Goal: Answer question/provide support: Share knowledge or assist other users

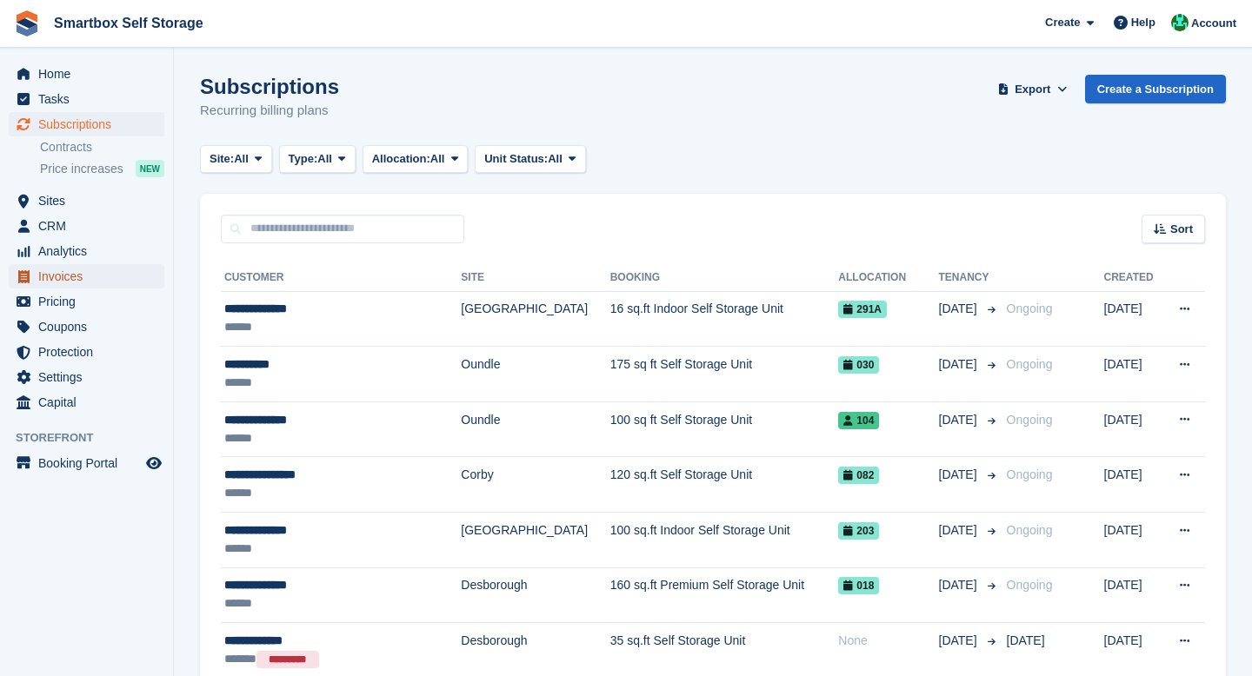
click at [71, 283] on span "Invoices" at bounding box center [90, 276] width 104 height 24
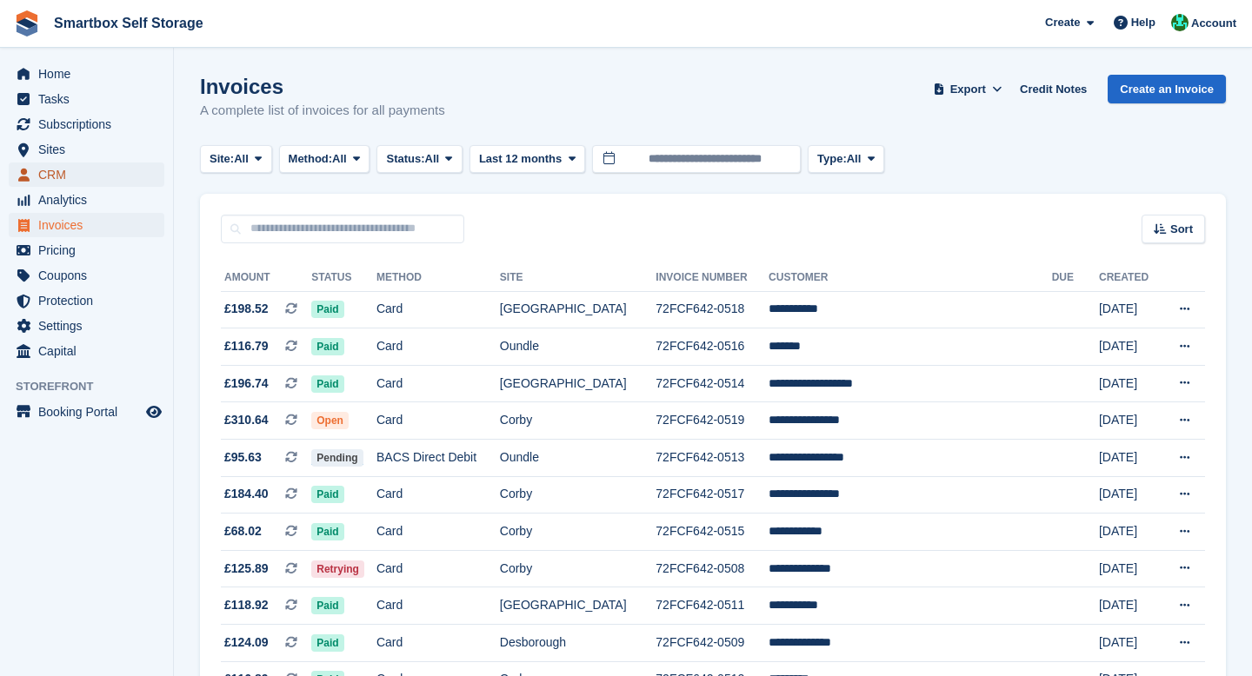
click at [69, 163] on span "CRM" at bounding box center [90, 175] width 104 height 24
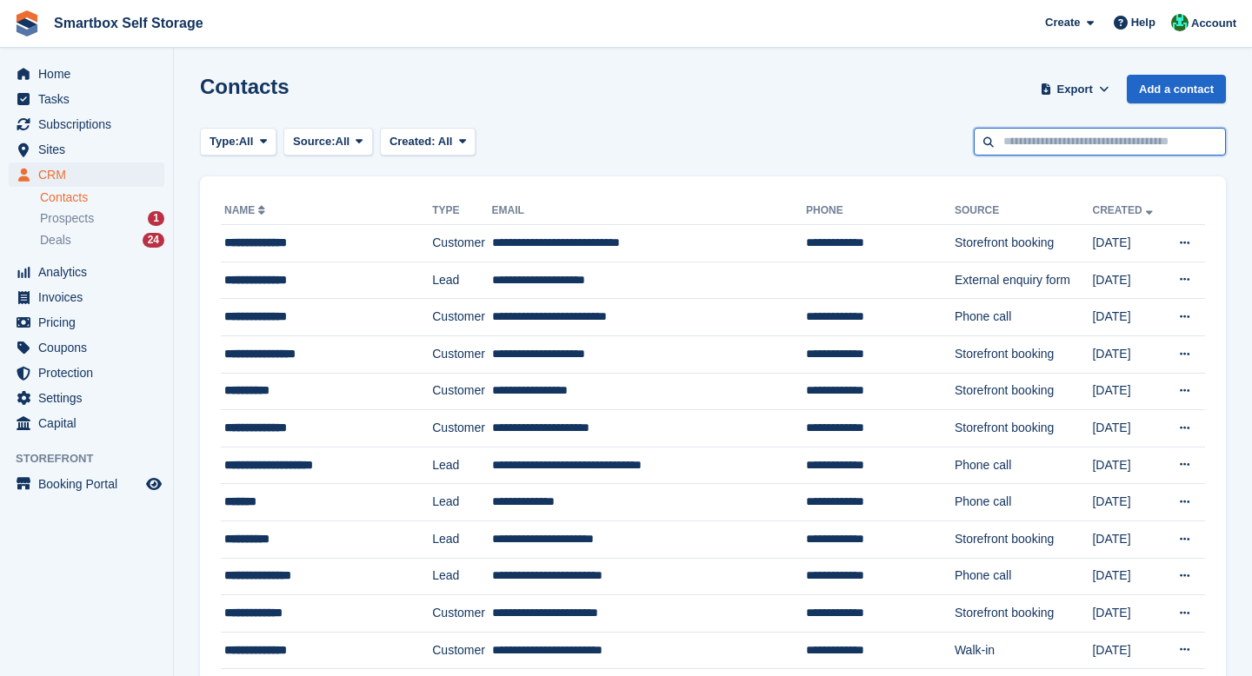
click at [1030, 145] on input "text" at bounding box center [1100, 142] width 252 height 29
type input "******"
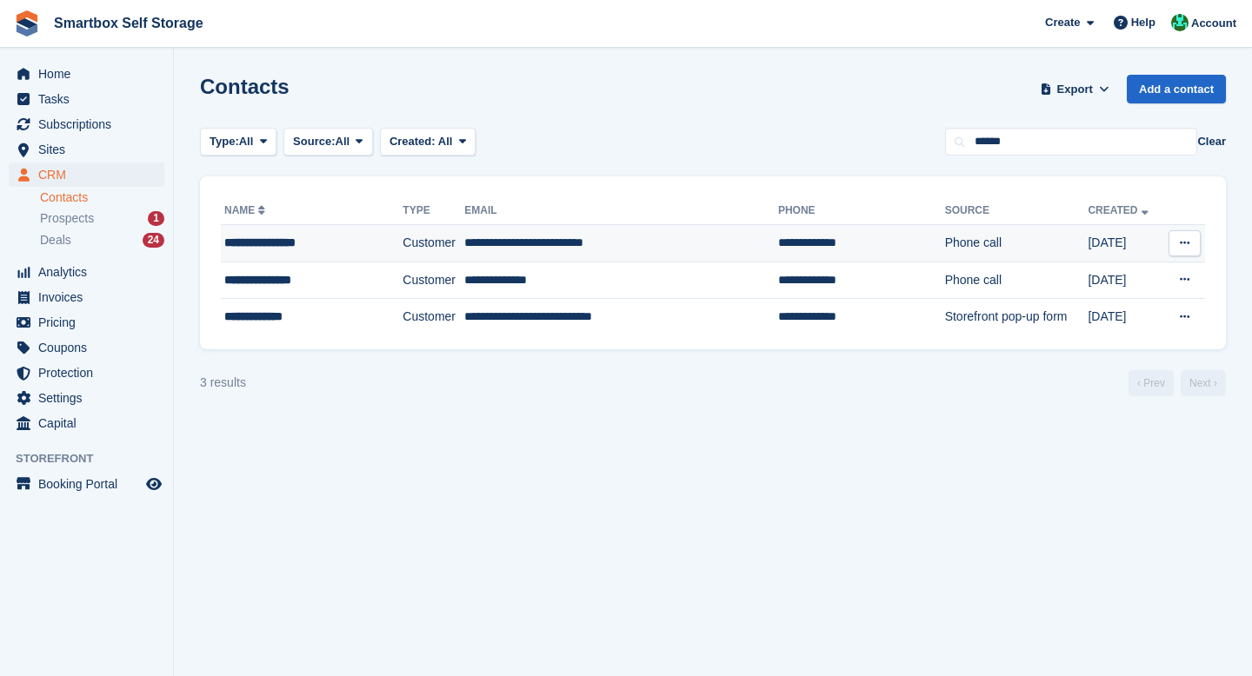
click at [420, 251] on td "Customer" at bounding box center [433, 243] width 62 height 37
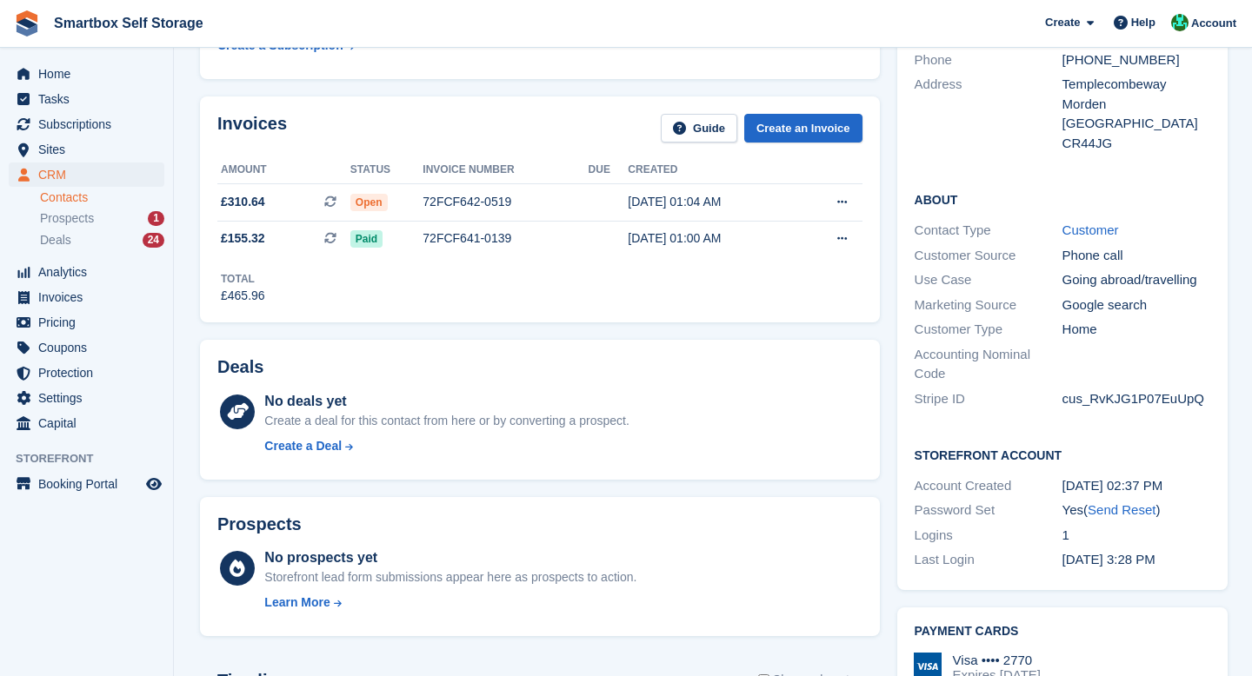
scroll to position [240, 0]
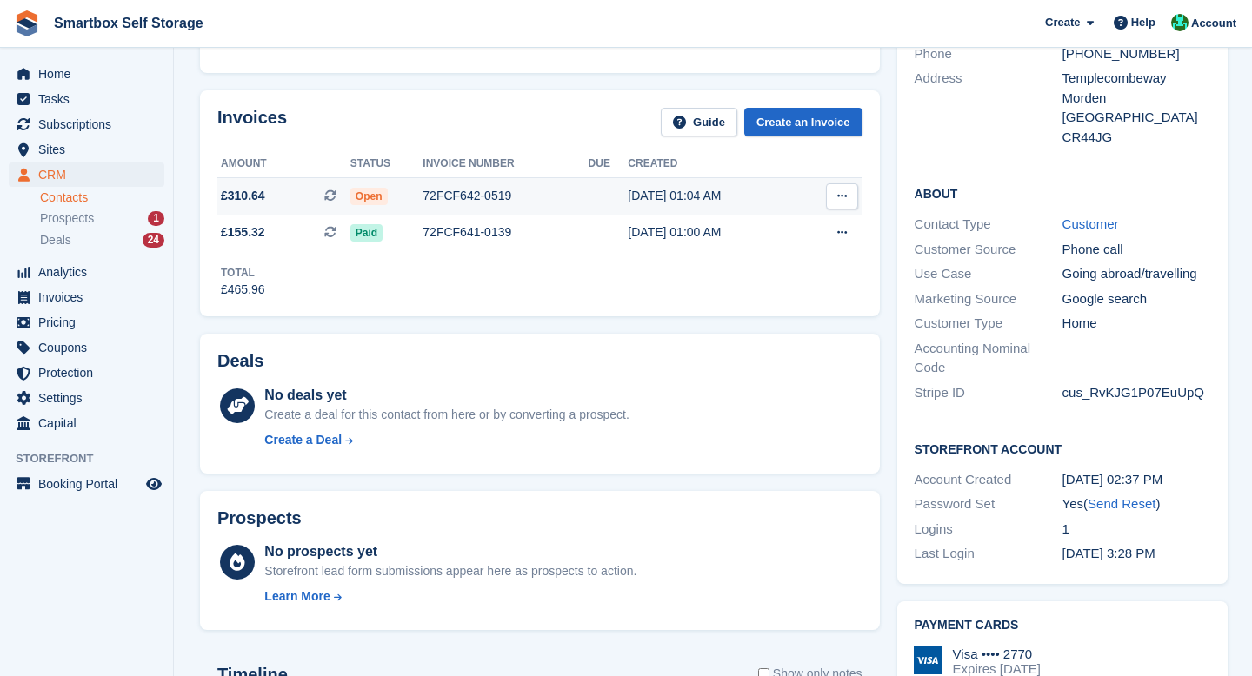
click at [474, 194] on div "72FCF642-0519" at bounding box center [504, 196] width 165 height 18
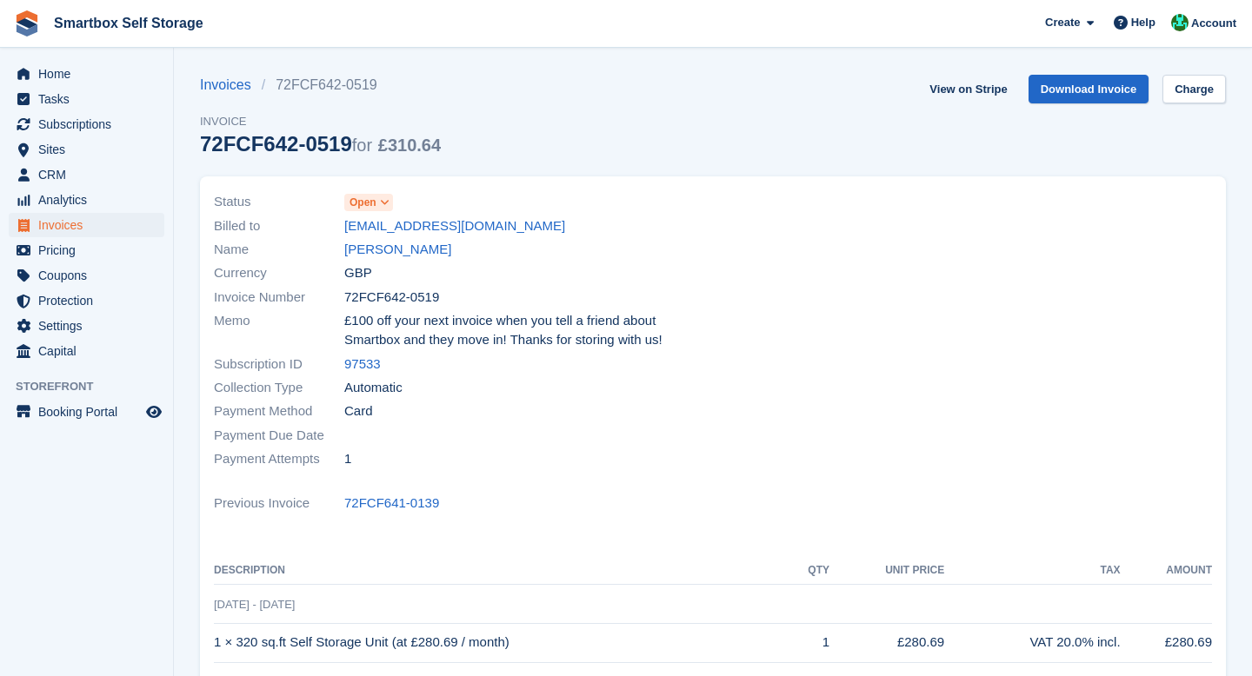
click at [377, 205] on span "Open" at bounding box center [368, 202] width 49 height 17
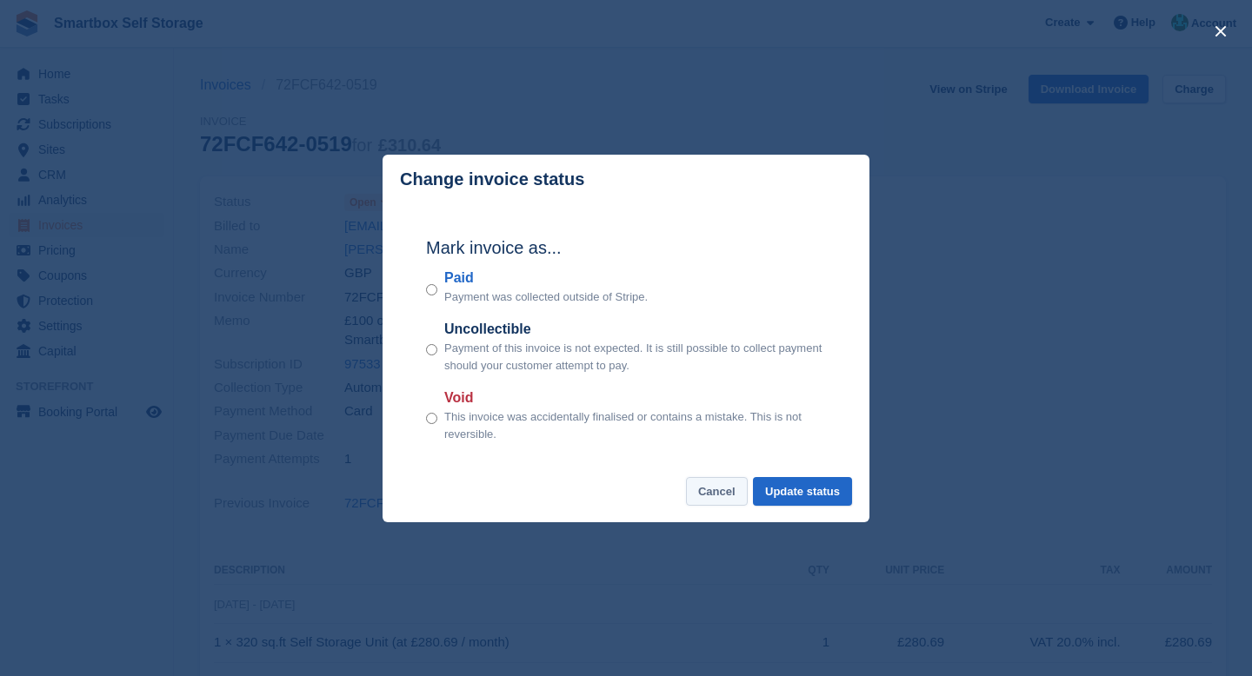
click at [711, 486] on button "Cancel" at bounding box center [717, 491] width 62 height 29
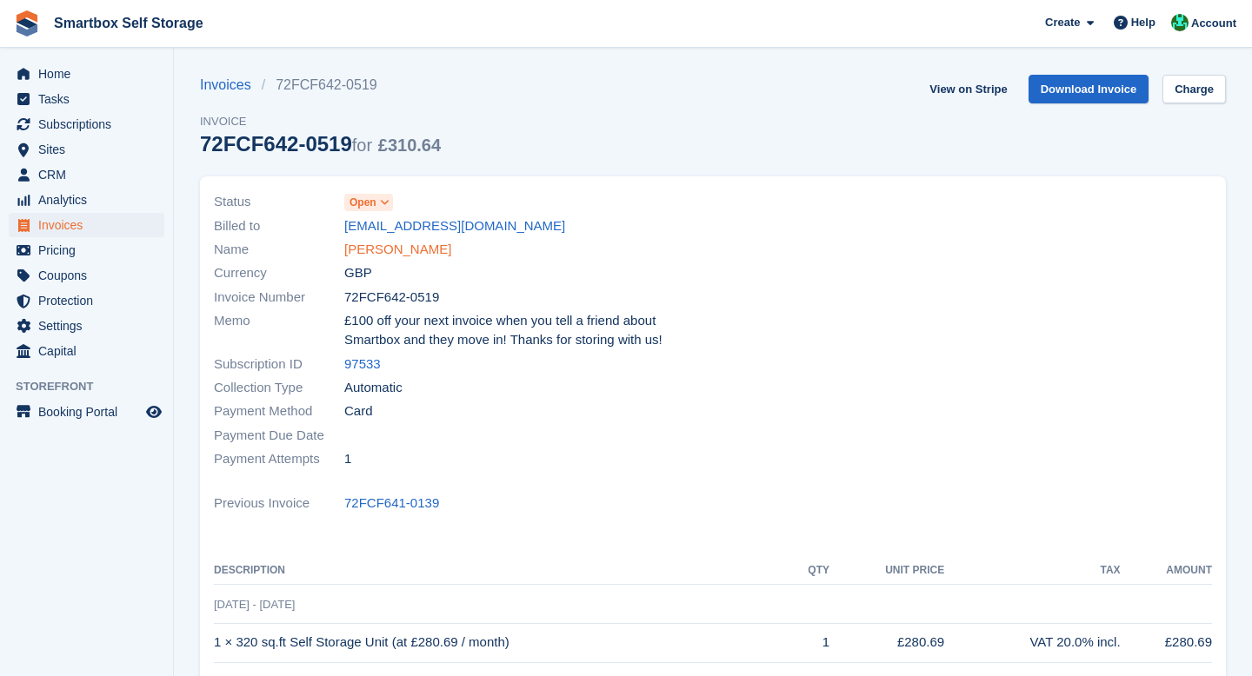
click at [391, 252] on link "Charles Robinson" at bounding box center [397, 250] width 107 height 20
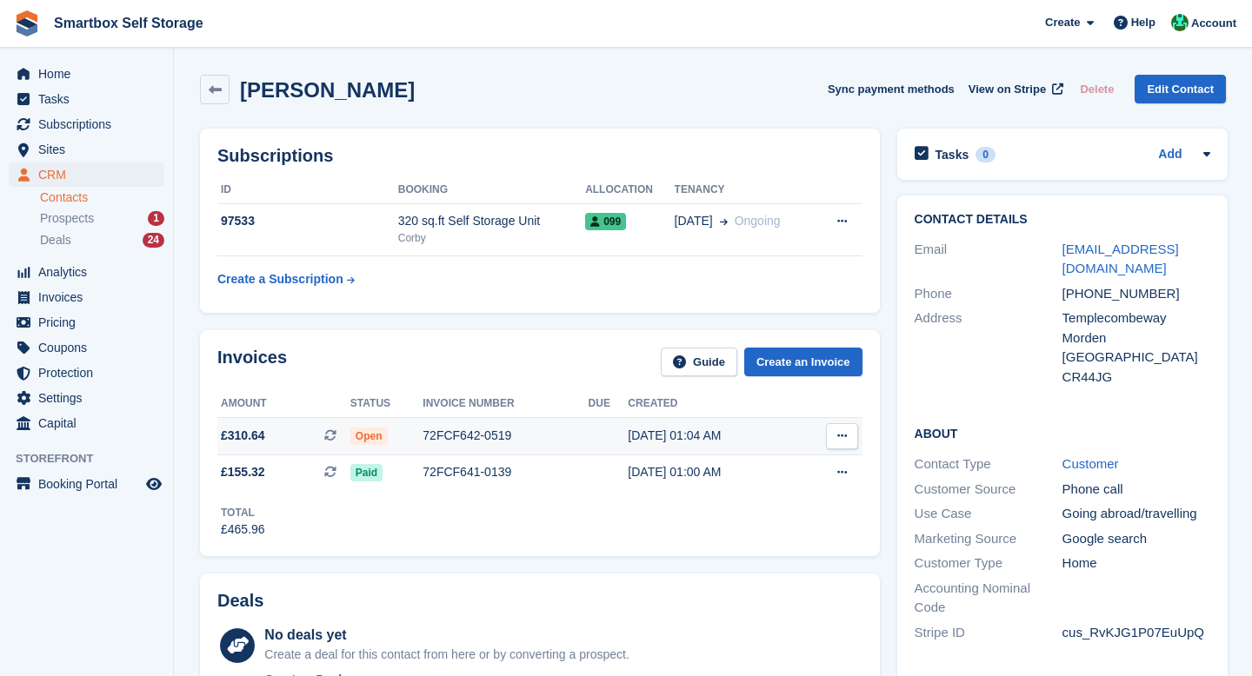
click at [429, 434] on div "72FCF642-0519" at bounding box center [504, 436] width 165 height 18
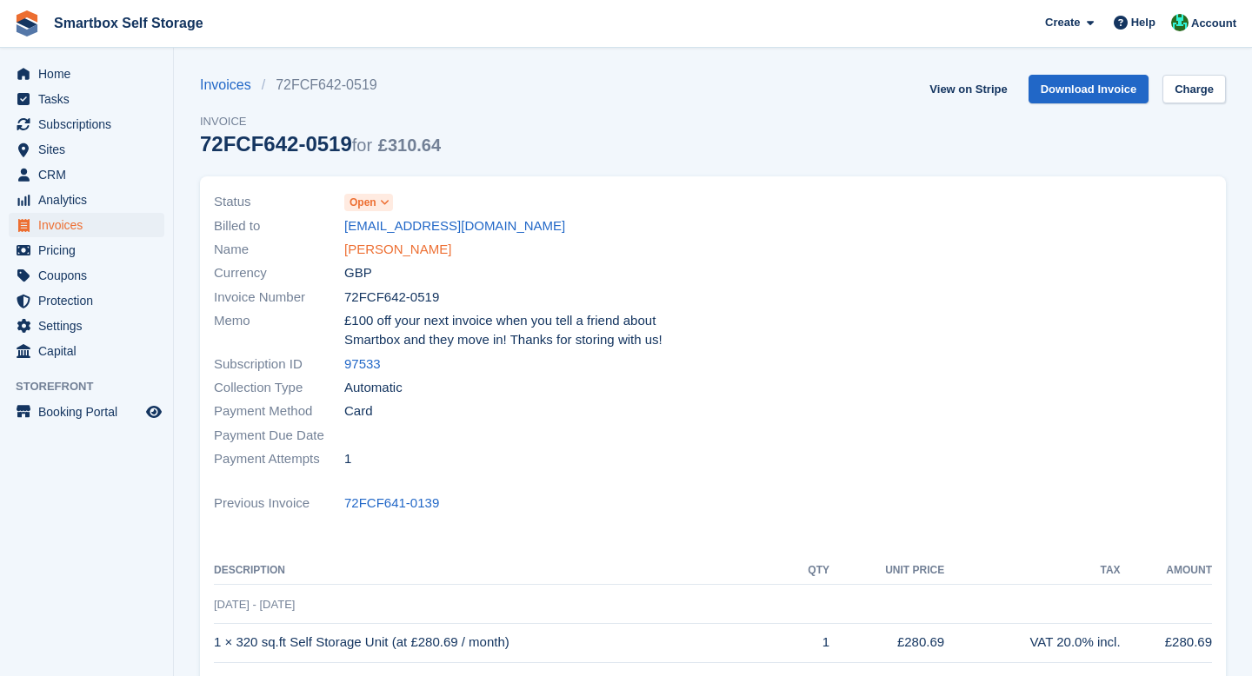
click at [395, 256] on link "[PERSON_NAME]" at bounding box center [397, 250] width 107 height 20
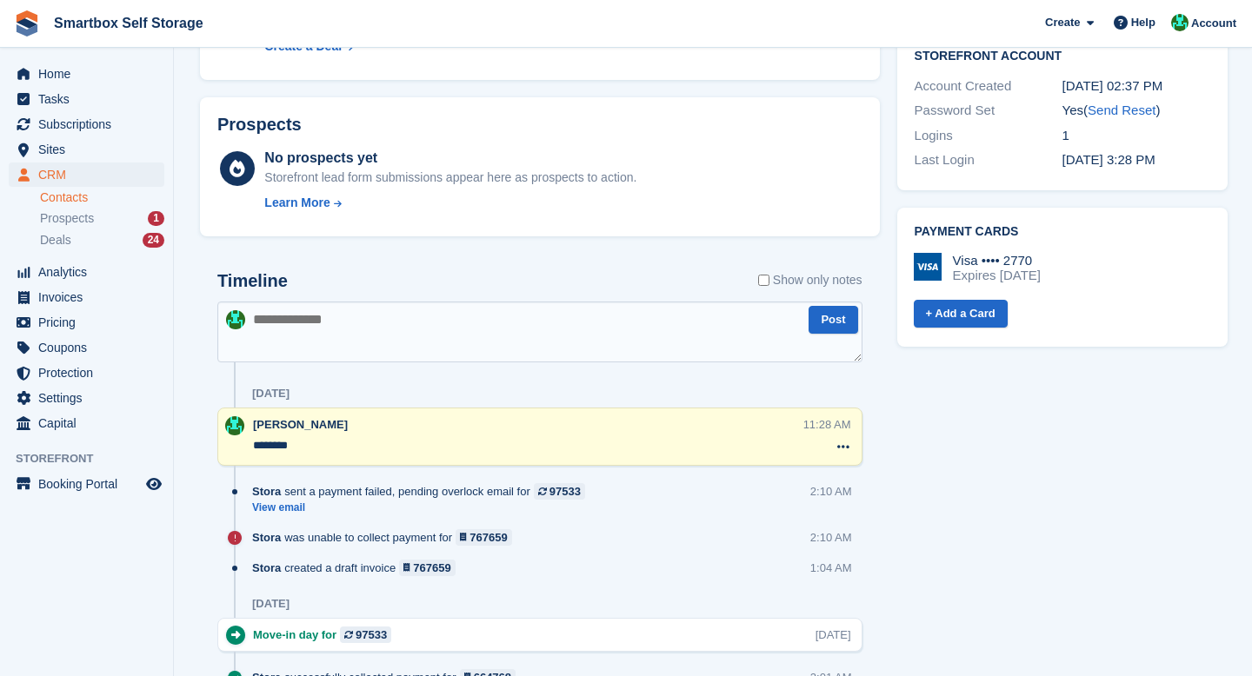
scroll to position [678, 0]
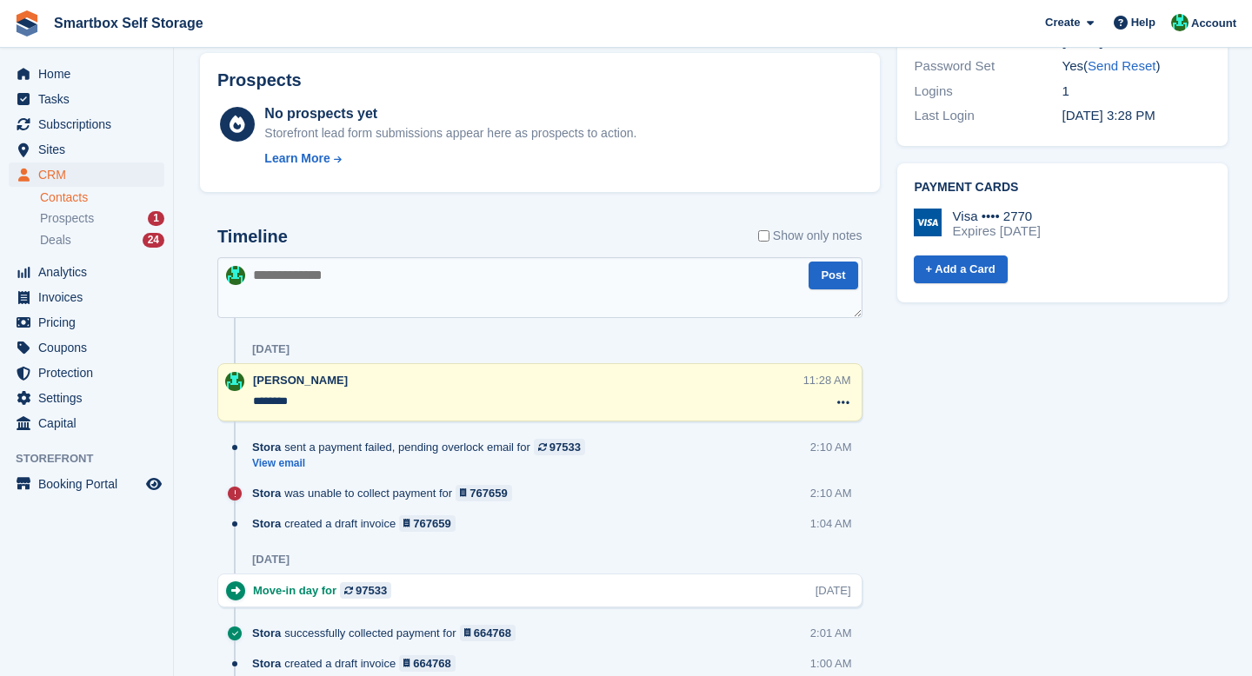
click at [444, 292] on textarea at bounding box center [539, 287] width 645 height 61
click at [444, 292] on textarea "To enrich screen reader interactions, please activate Accessibility in Grammarl…" at bounding box center [539, 287] width 645 height 61
type textarea "**********"
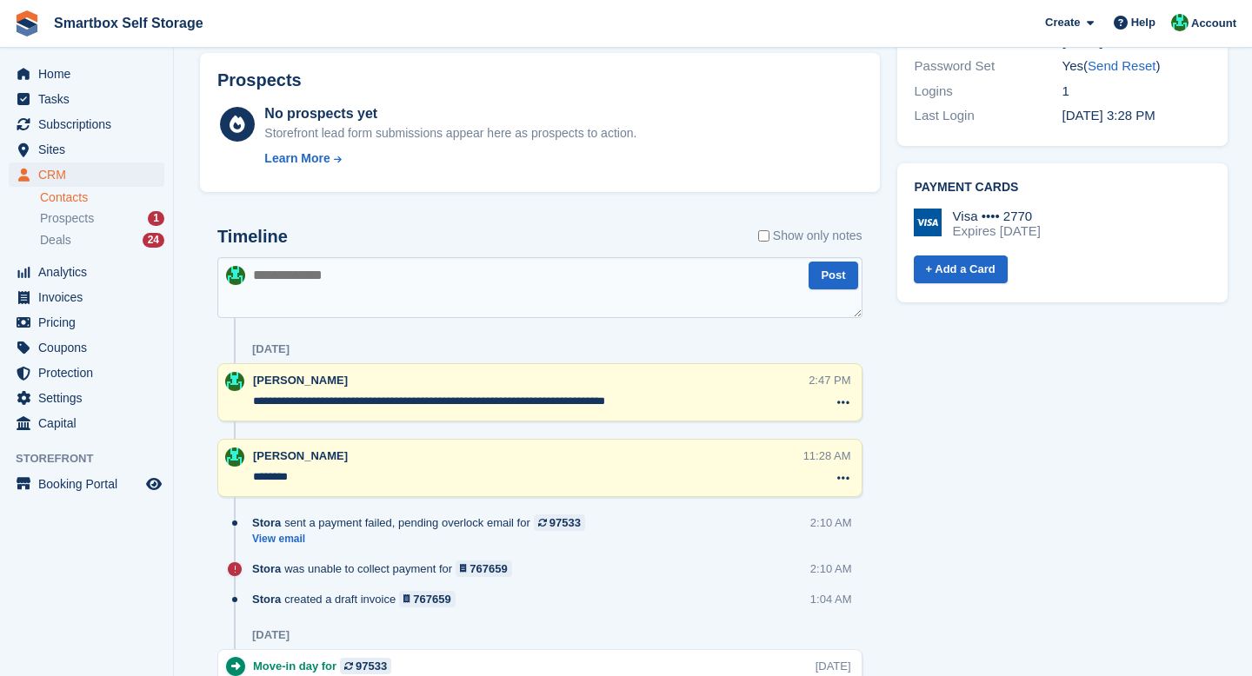
click at [65, 198] on link "Contacts" at bounding box center [102, 198] width 124 height 17
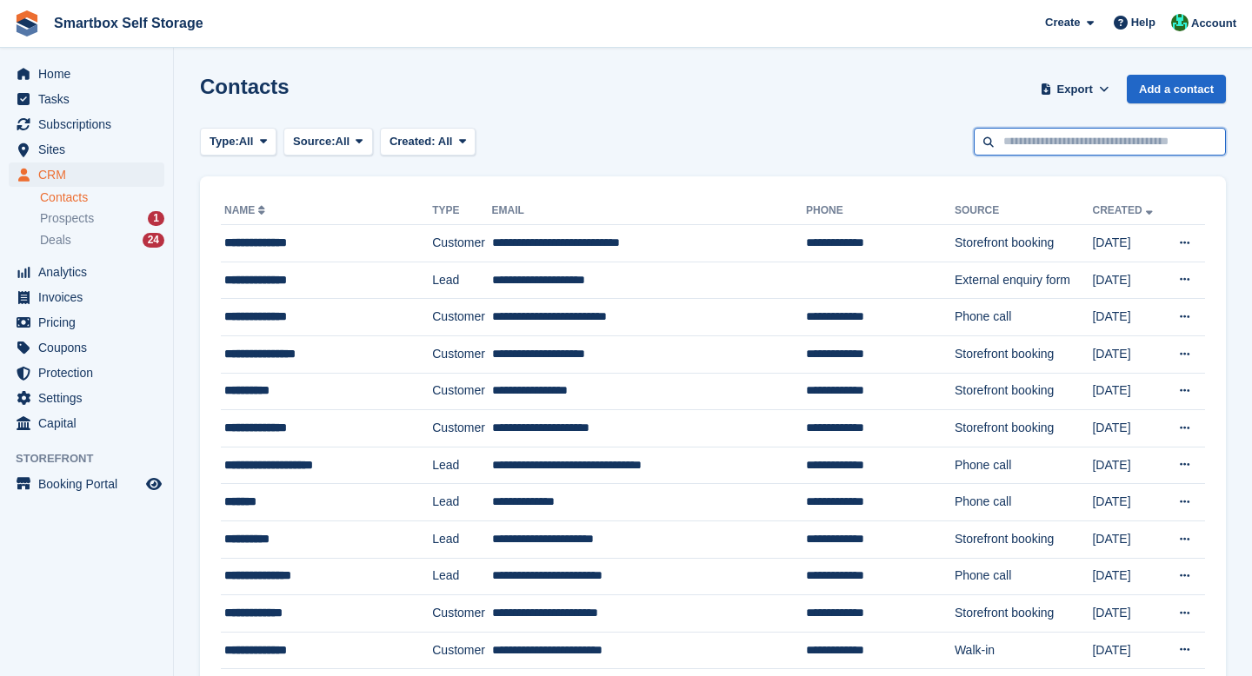
click at [1013, 143] on input "text" at bounding box center [1100, 142] width 252 height 29
type input "*"
type input "*****"
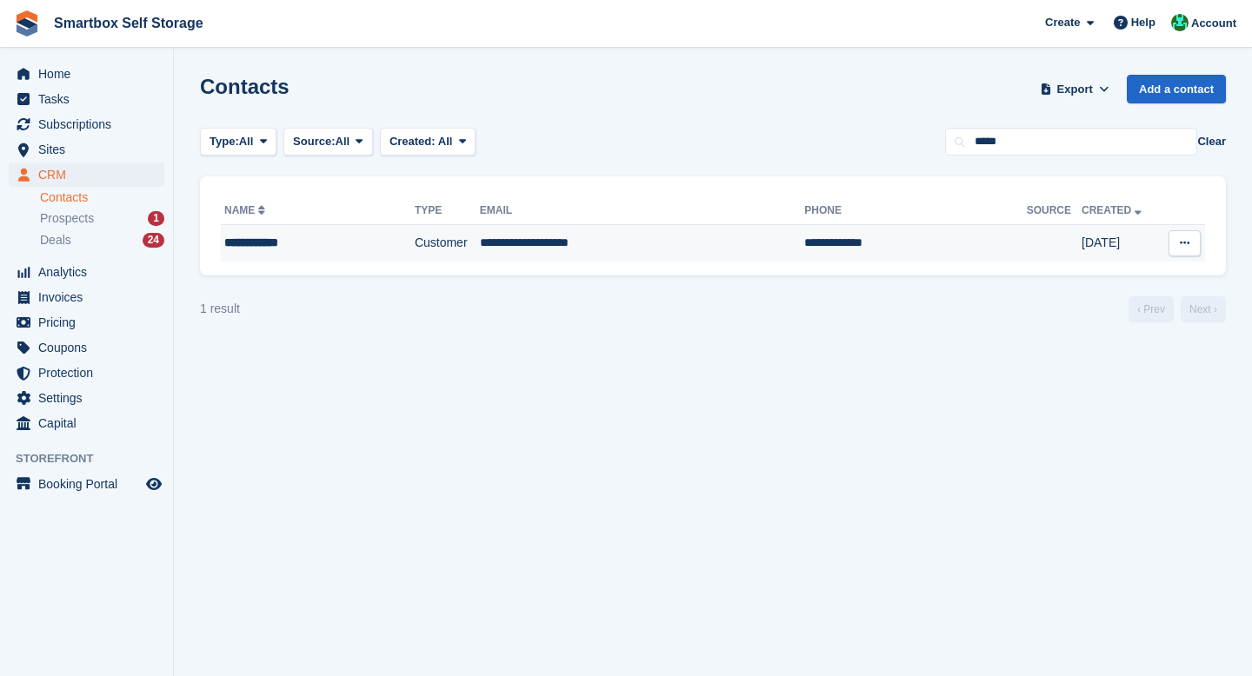
click at [449, 258] on td "Customer" at bounding box center [447, 243] width 65 height 37
